Goal: Transaction & Acquisition: Book appointment/travel/reservation

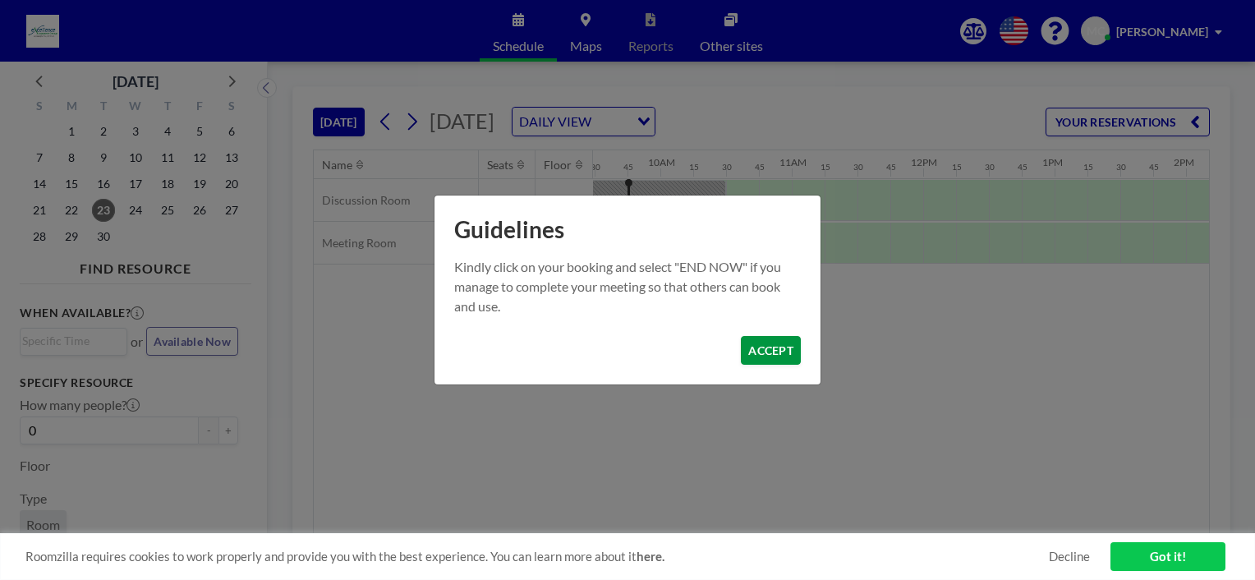
scroll to position [0, 1248]
click at [784, 347] on button "ACCEPT" at bounding box center [771, 350] width 60 height 29
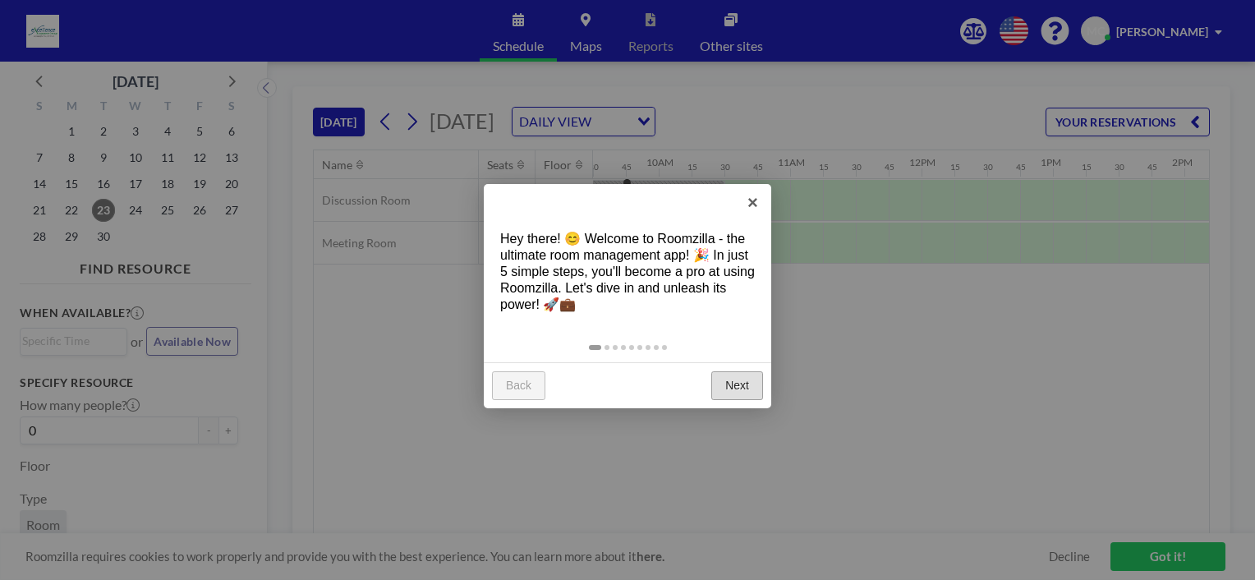
click at [740, 384] on link "Next" at bounding box center [737, 386] width 52 height 30
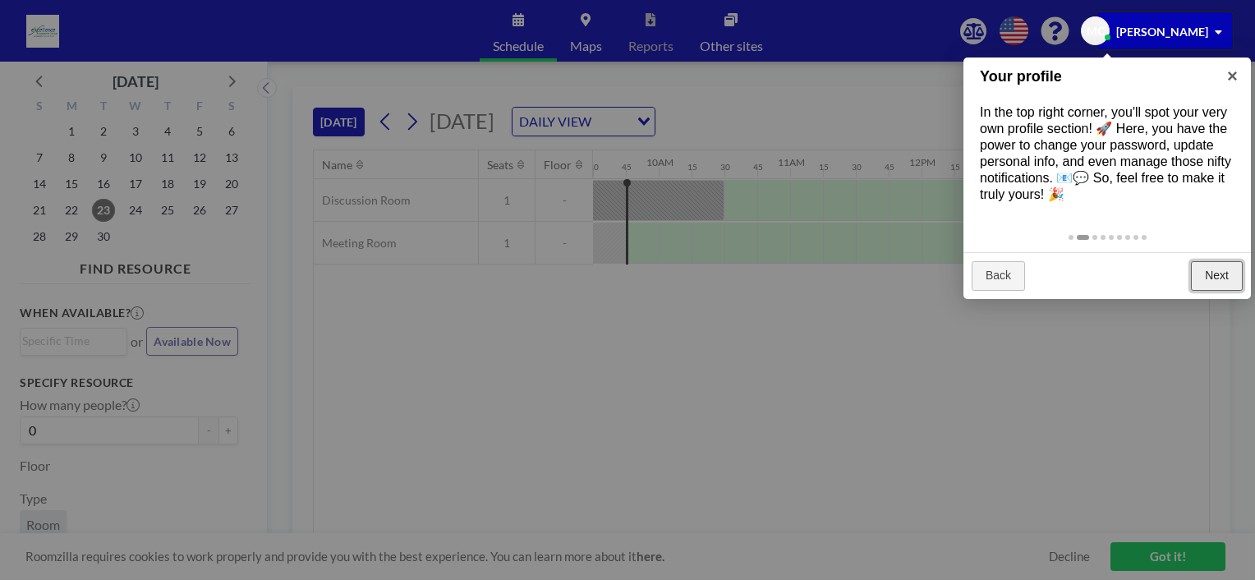
click at [1200, 270] on link "Next" at bounding box center [1217, 276] width 52 height 30
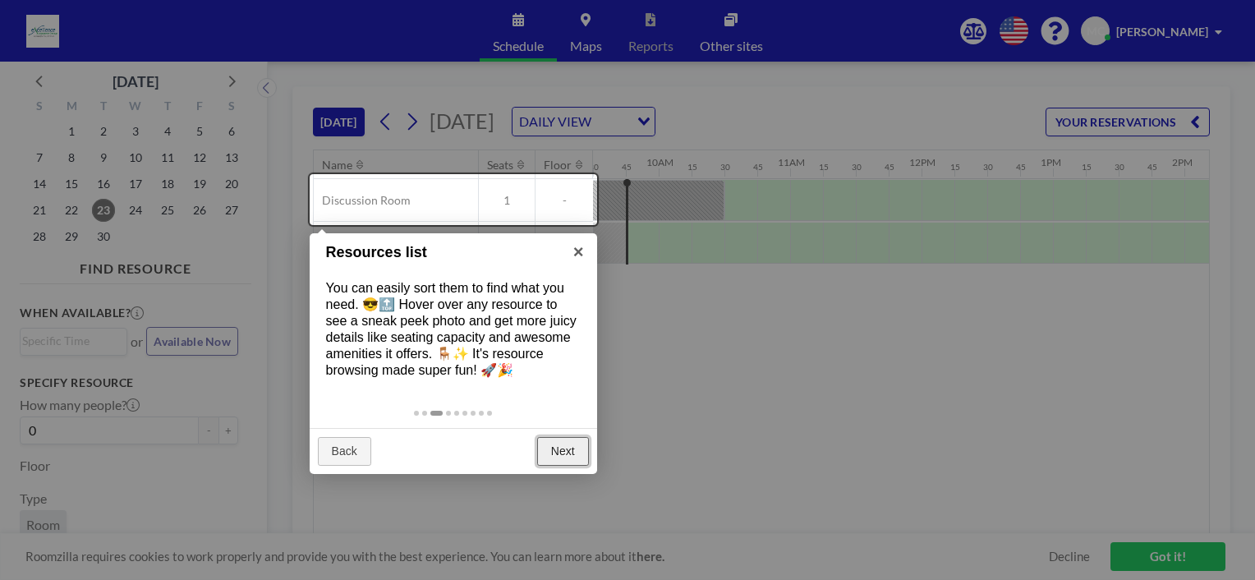
click at [566, 459] on link "Next" at bounding box center [563, 452] width 52 height 30
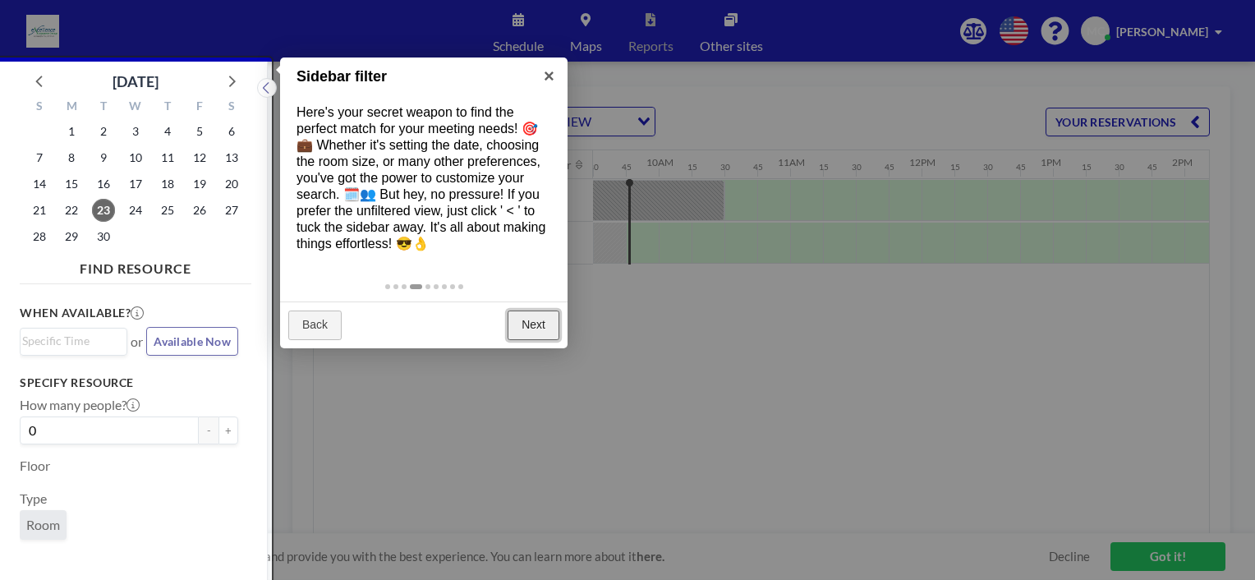
scroll to position [3, 0]
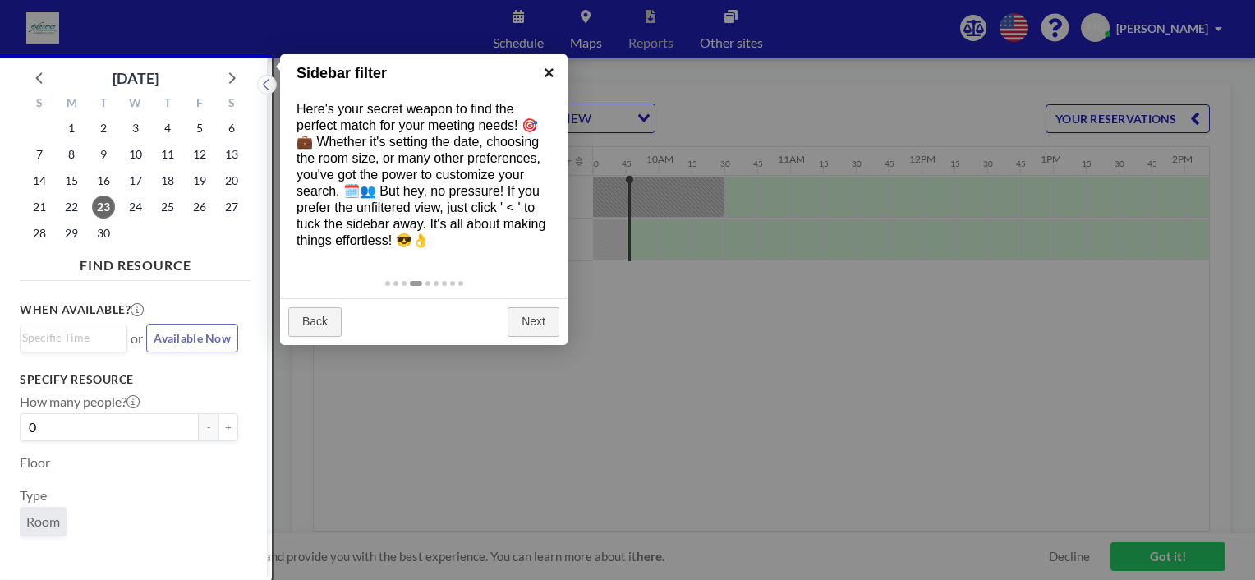
click at [551, 64] on link "×" at bounding box center [548, 72] width 37 height 37
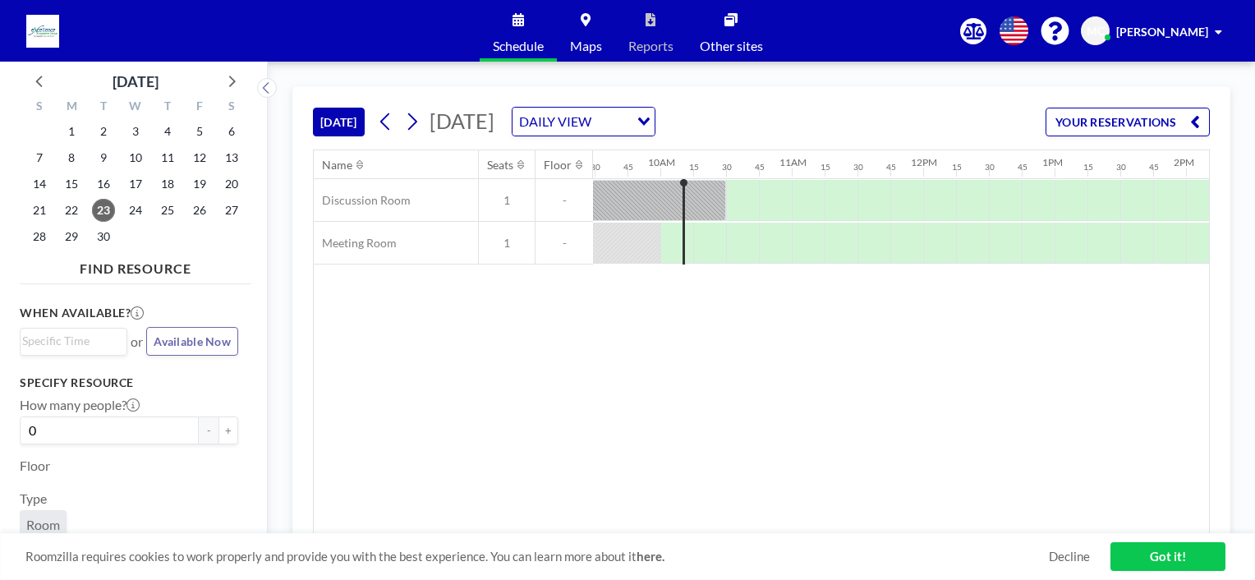
scroll to position [0, 1248]
click at [413, 114] on icon at bounding box center [412, 121] width 9 height 17
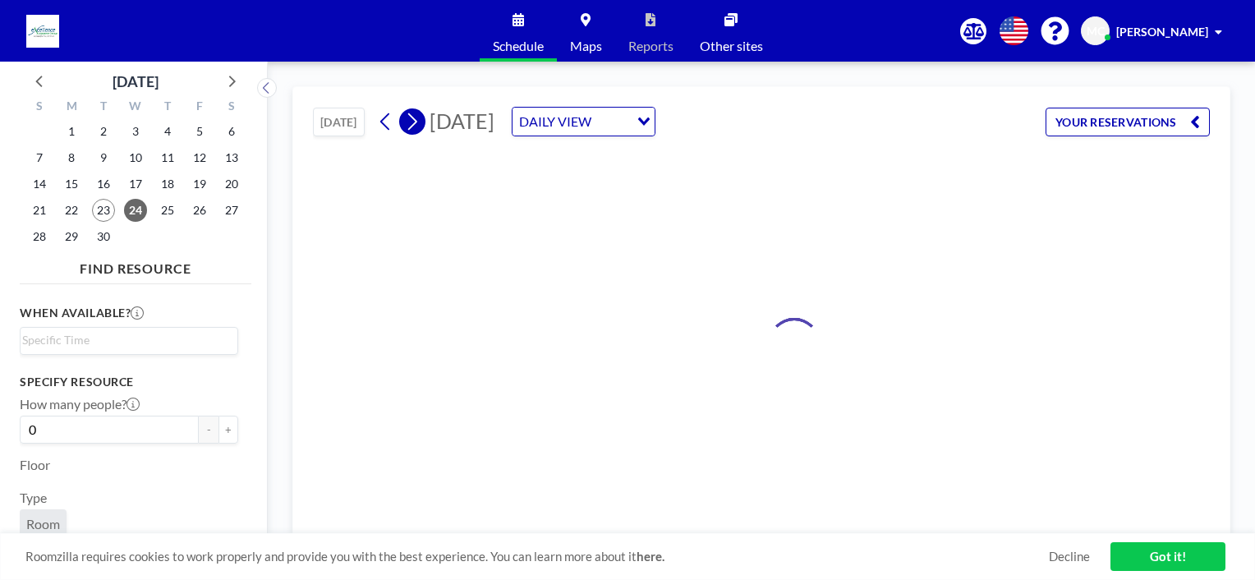
click at [413, 114] on icon at bounding box center [412, 121] width 9 height 17
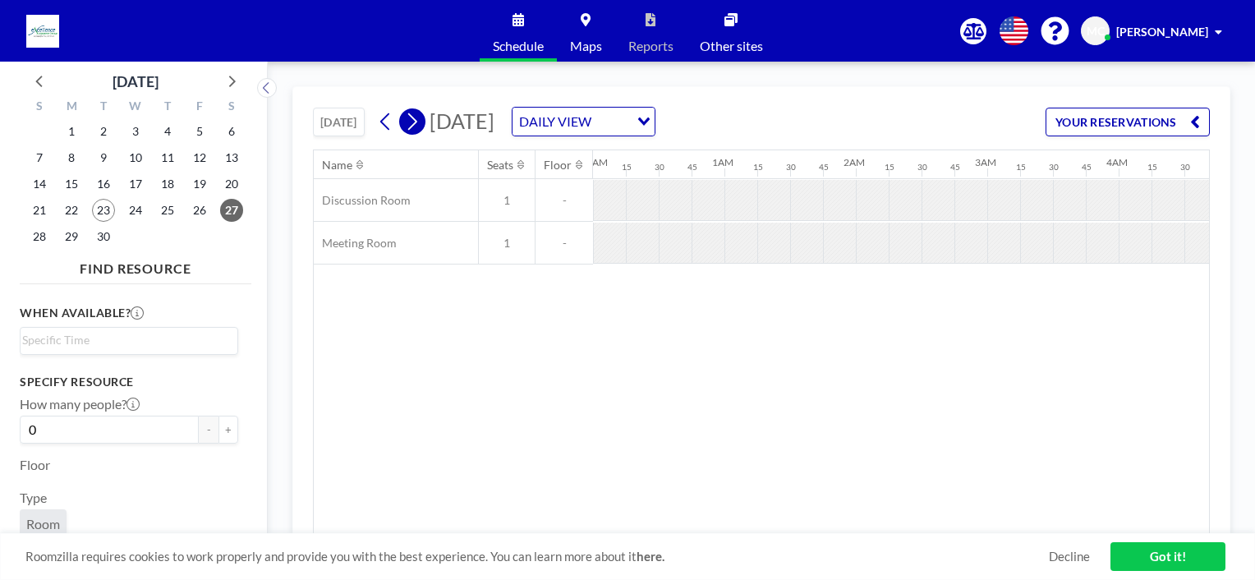
scroll to position [0, 0]
click at [413, 114] on icon at bounding box center [412, 121] width 9 height 17
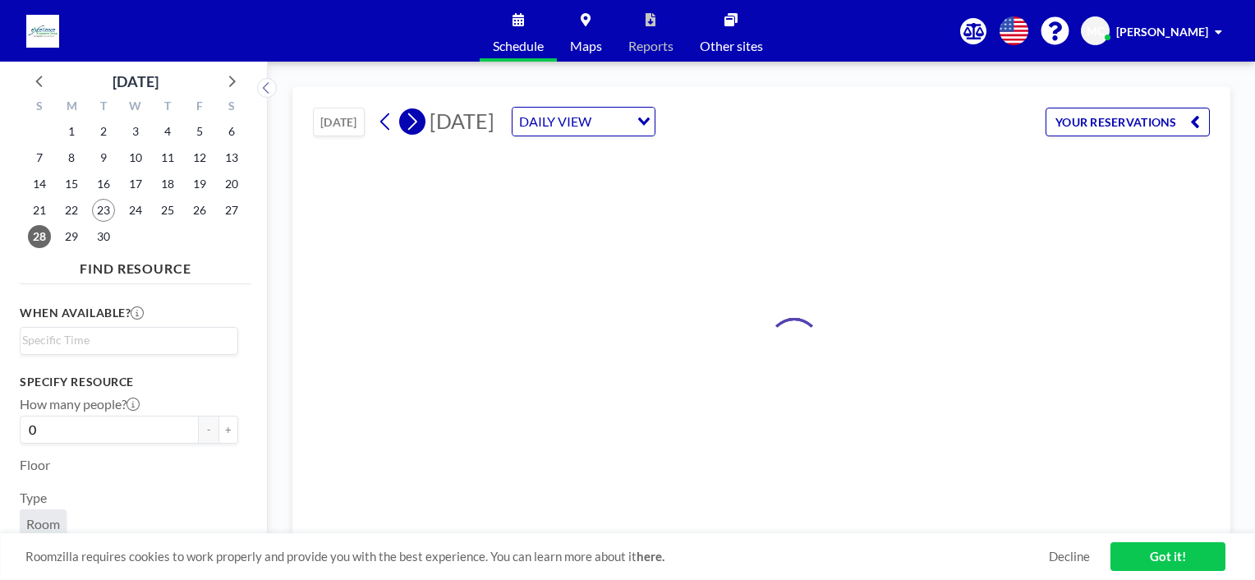
click at [413, 114] on icon at bounding box center [412, 121] width 9 height 17
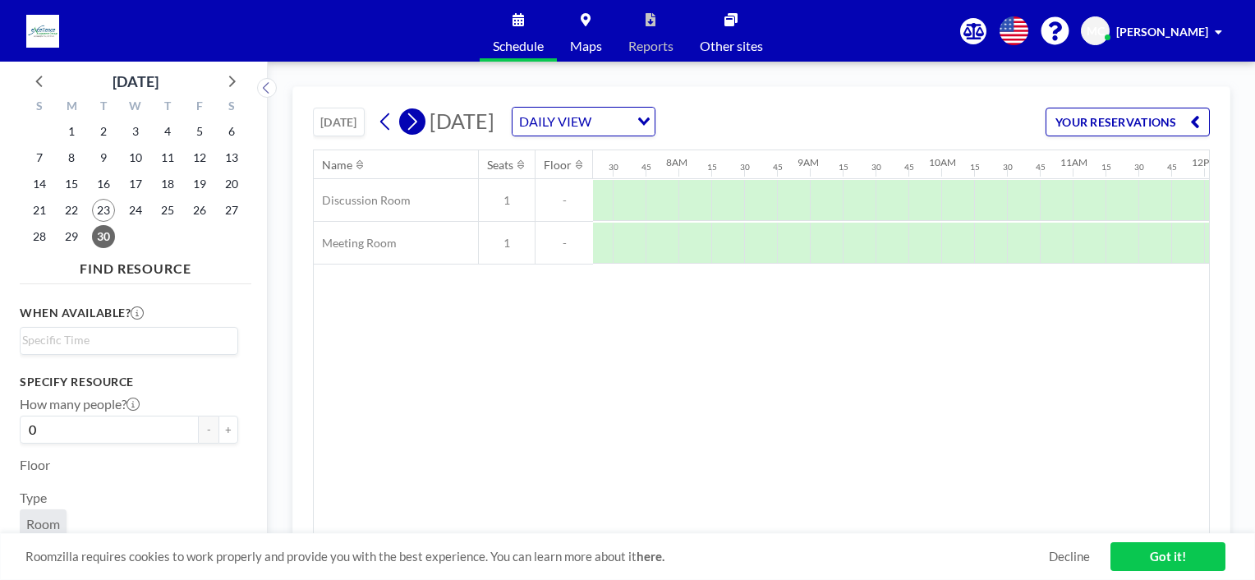
click at [413, 114] on icon at bounding box center [412, 121] width 9 height 17
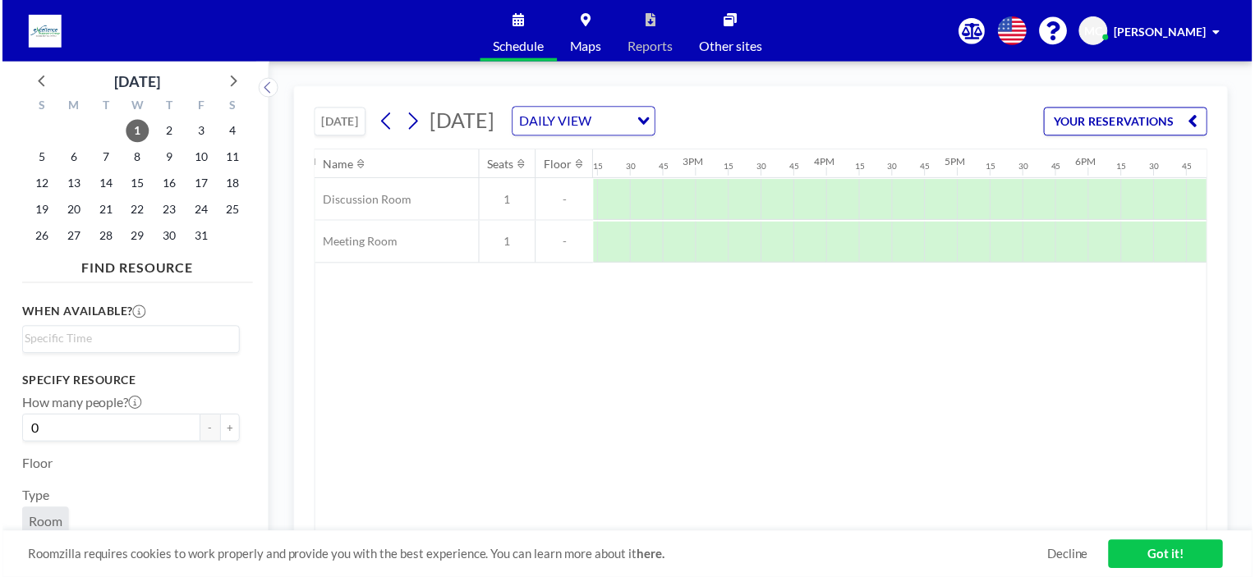
scroll to position [0, 1871]
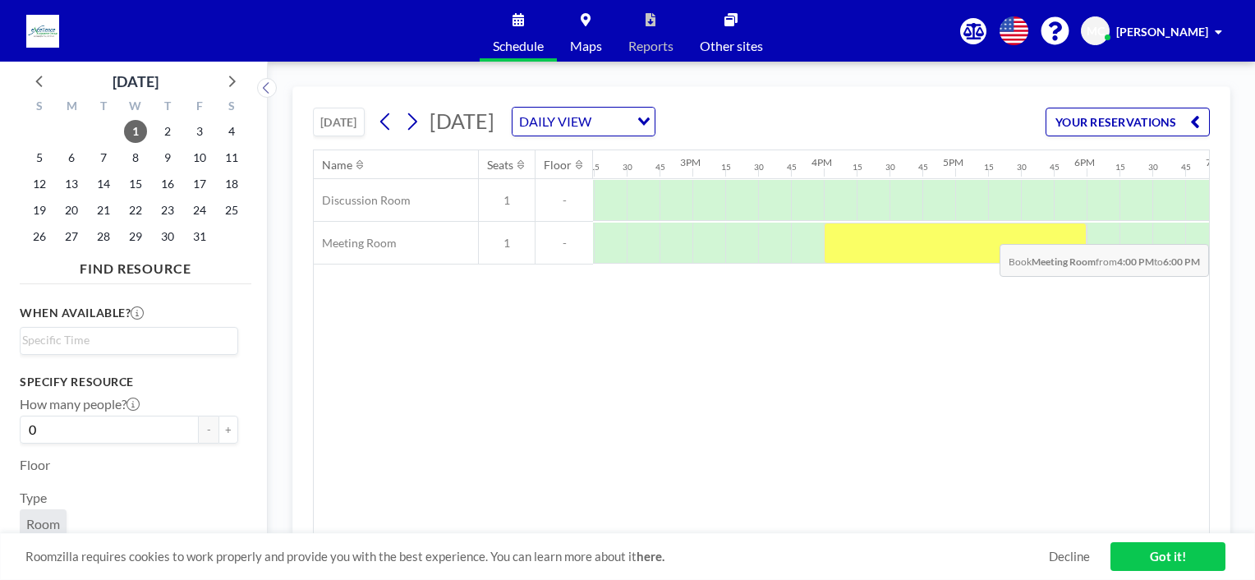
drag, startPoint x: 850, startPoint y: 223, endPoint x: 1074, endPoint y: 231, distance: 224.3
click at [1074, 231] on div at bounding box center [955, 243] width 263 height 41
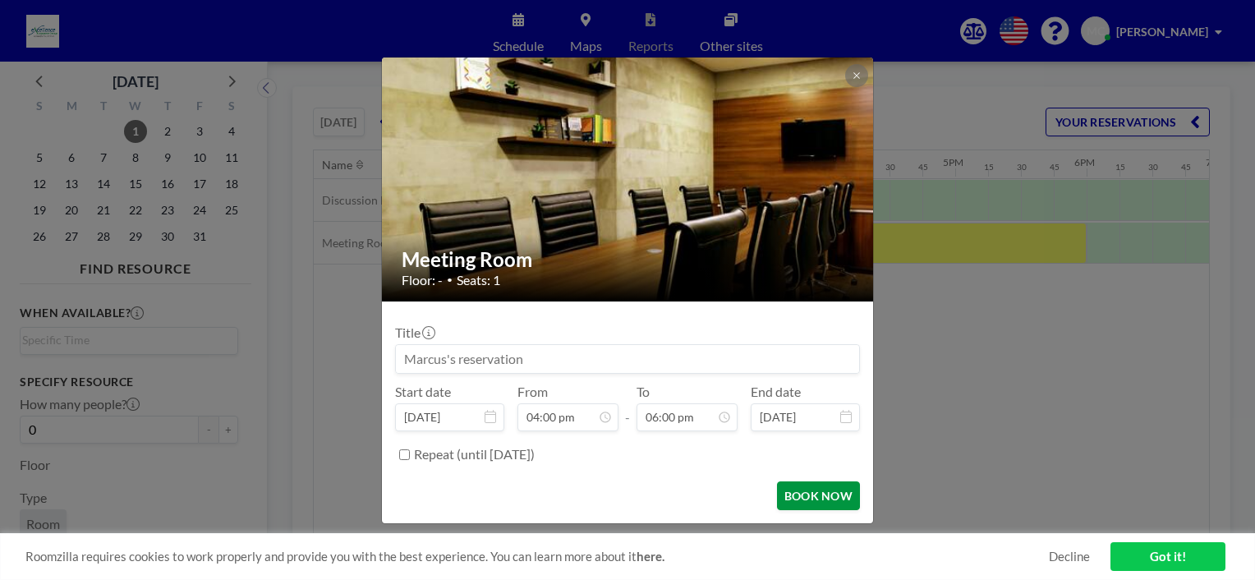
click at [847, 492] on button "BOOK NOW" at bounding box center [818, 495] width 83 height 29
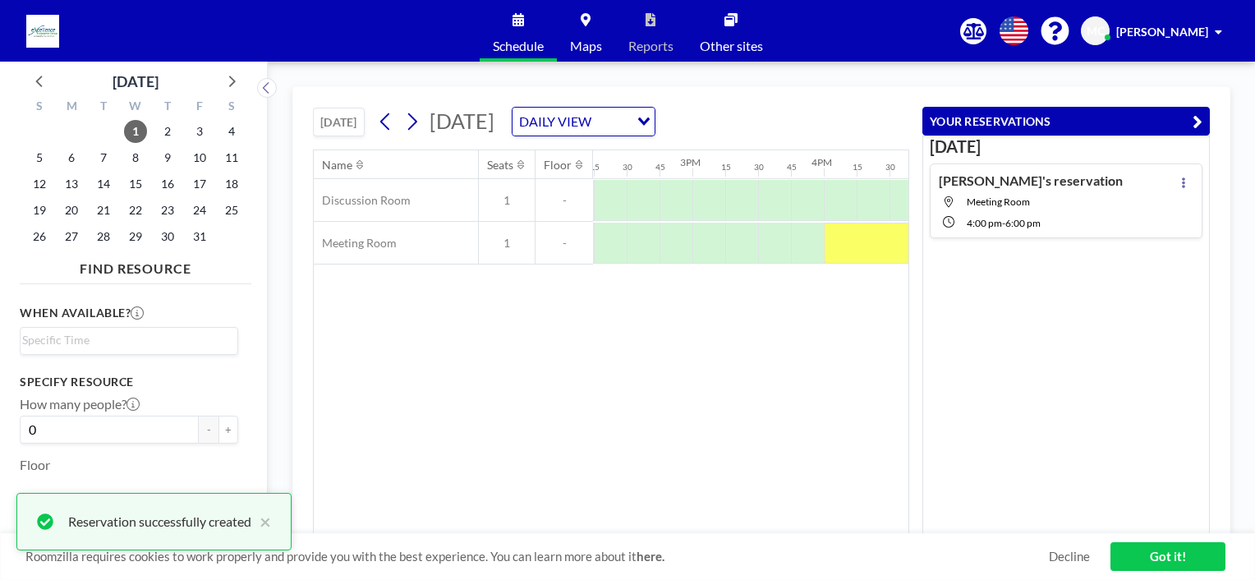
click at [1199, 124] on icon "button" at bounding box center [1197, 122] width 10 height 20
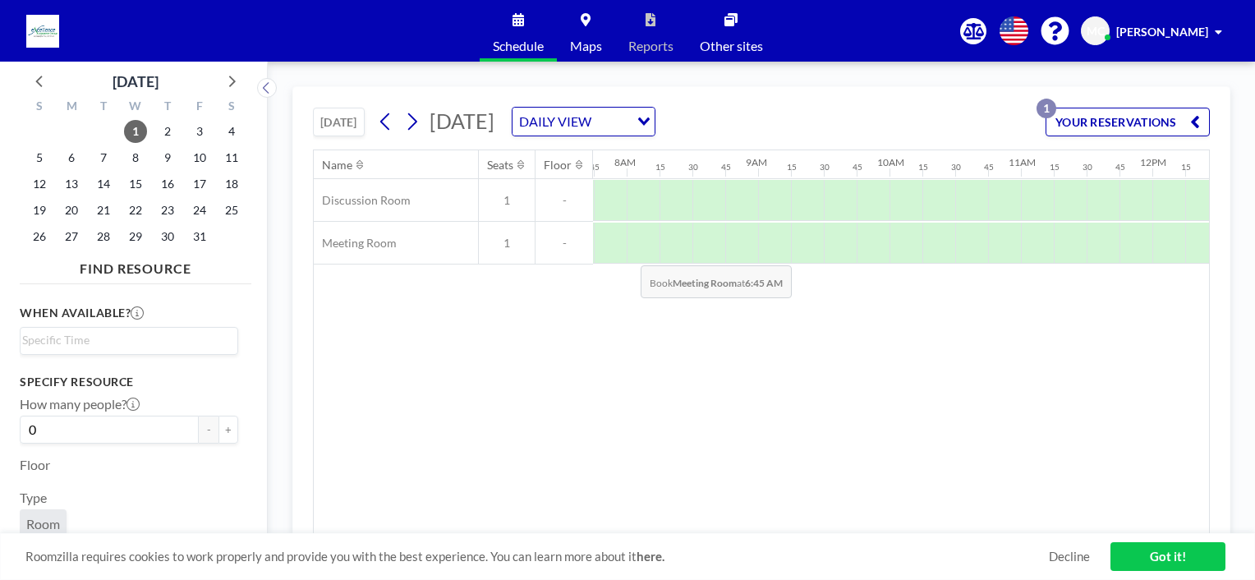
scroll to position [0, 1018]
